Goal: Information Seeking & Learning: Learn about a topic

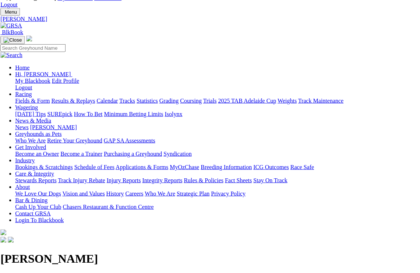
scroll to position [0, 3]
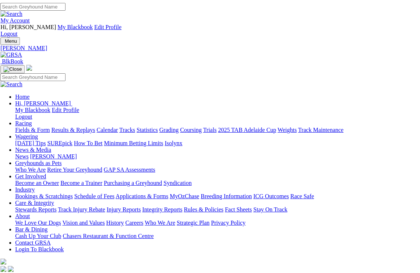
click at [32, 120] on link "Racing" at bounding box center [23, 123] width 17 height 6
click at [32, 127] on link "Fields & Form" at bounding box center [32, 130] width 35 height 6
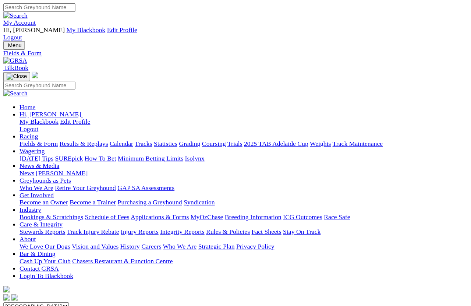
scroll to position [5, 0]
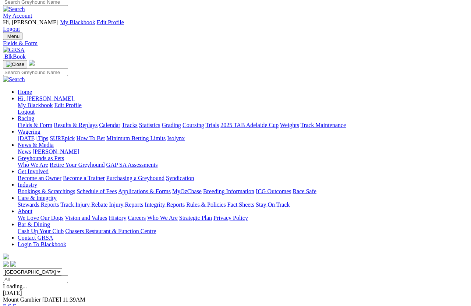
click at [62, 268] on select "South Australia New South Wales Northern Territory Queensland Tasmania Victoria…" at bounding box center [32, 271] width 59 height 7
select select "VIC"
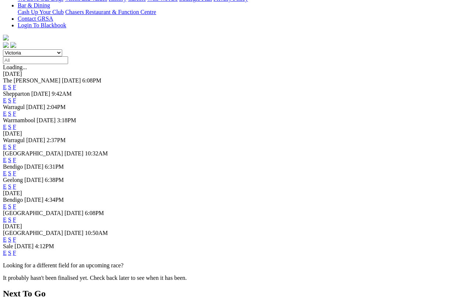
scroll to position [224, 0]
click at [16, 216] on link "F" at bounding box center [14, 219] width 3 height 6
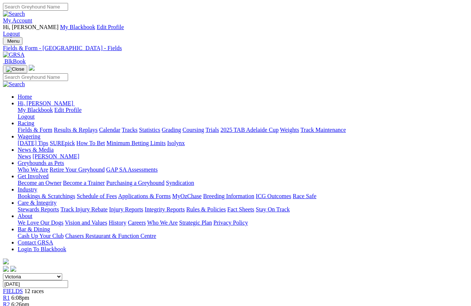
click at [37, 127] on link "Fields & Form" at bounding box center [35, 130] width 35 height 6
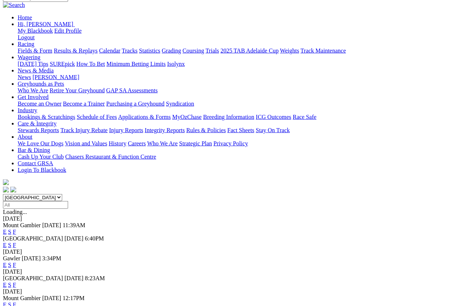
scroll to position [79, 0]
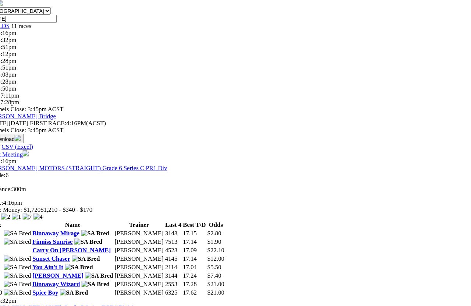
scroll to position [274, 0]
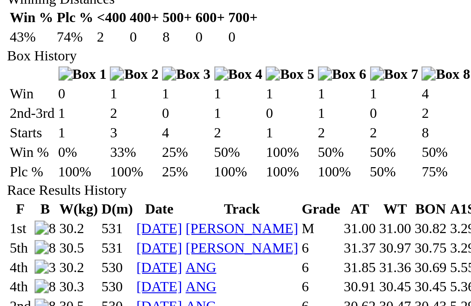
scroll to position [329, 0]
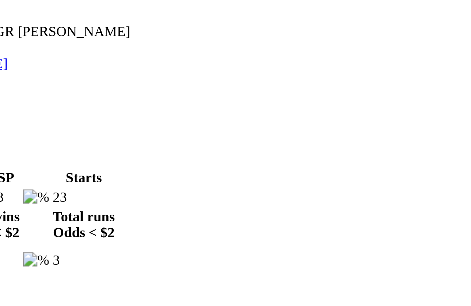
scroll to position [326, 0]
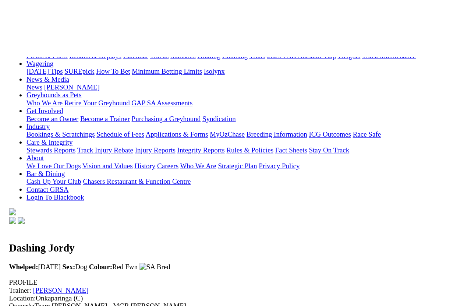
scroll to position [0, 0]
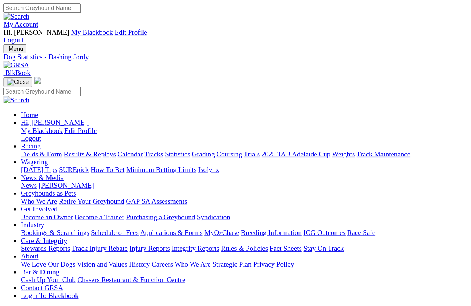
click at [32, 127] on link "Fields & Form" at bounding box center [35, 130] width 35 height 6
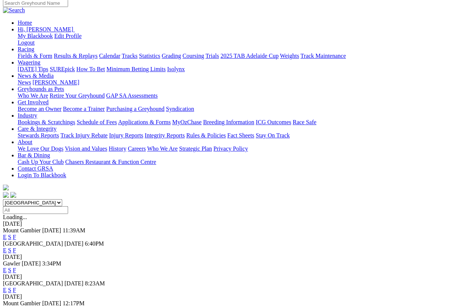
scroll to position [74, 0]
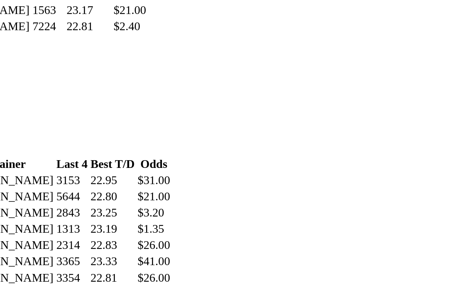
scroll to position [923, 0]
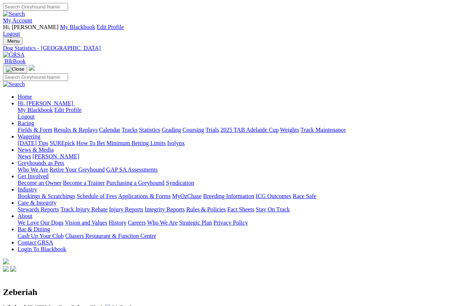
click at [39, 127] on link "Fields & Form" at bounding box center [35, 130] width 35 height 6
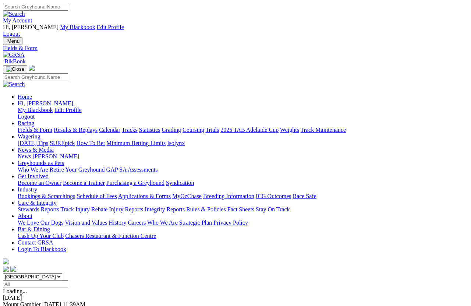
scroll to position [5, 0]
